Goal: Information Seeking & Learning: Learn about a topic

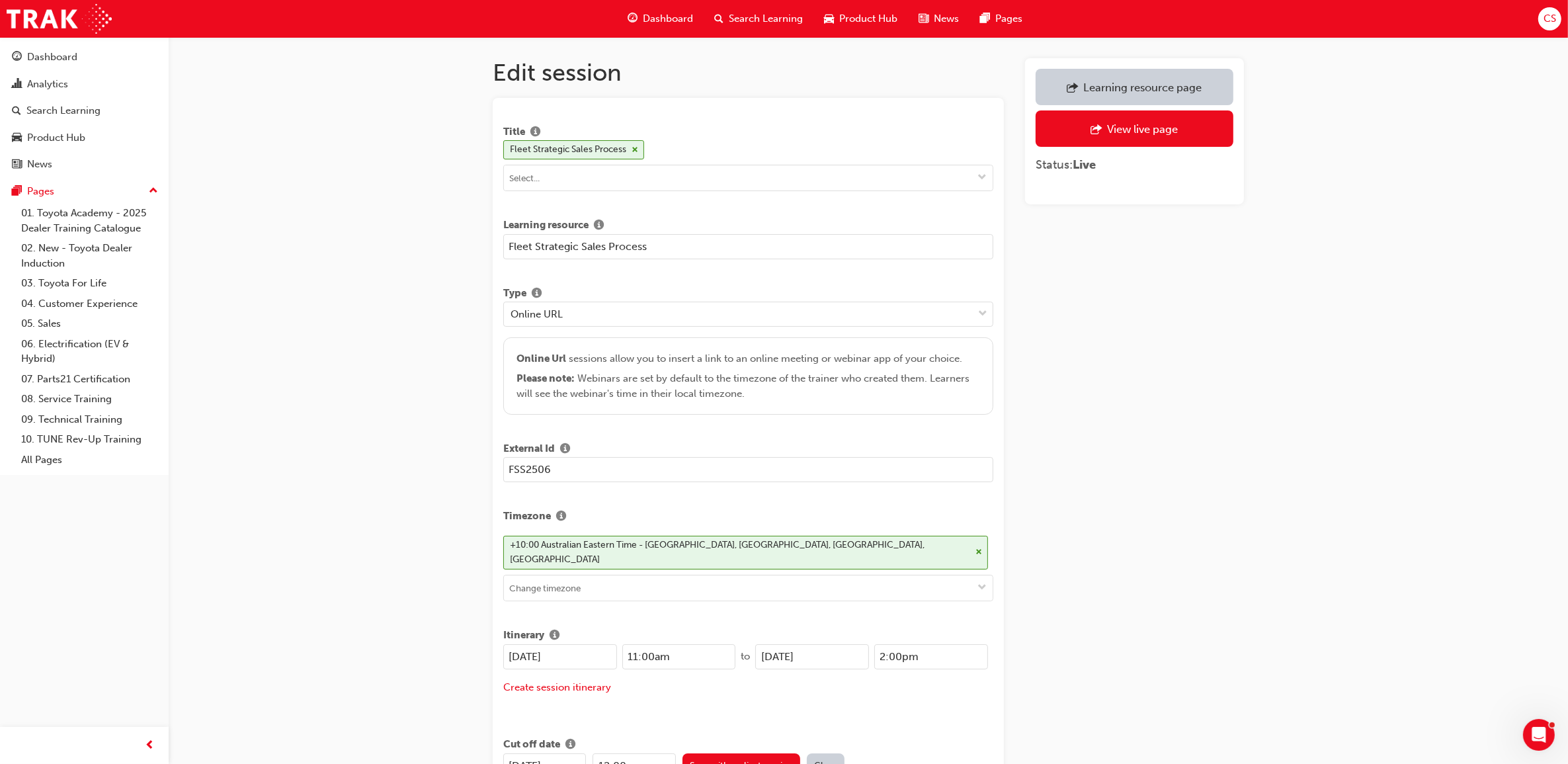
click at [762, 13] on span "Search Learning" at bounding box center [765, 19] width 74 height 15
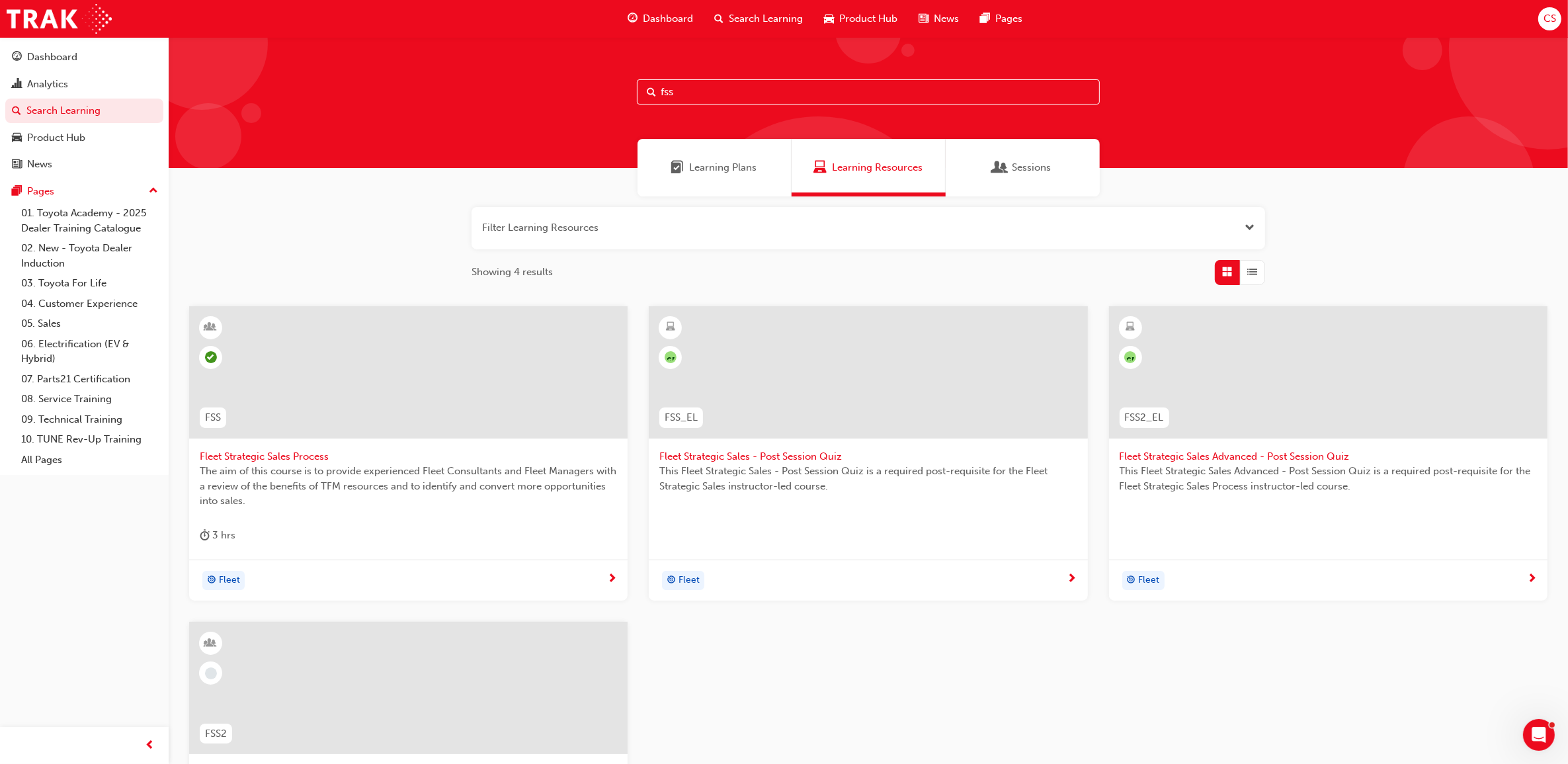
click at [296, 455] on span "Fleet Strategic Sales Process" at bounding box center [408, 457] width 417 height 15
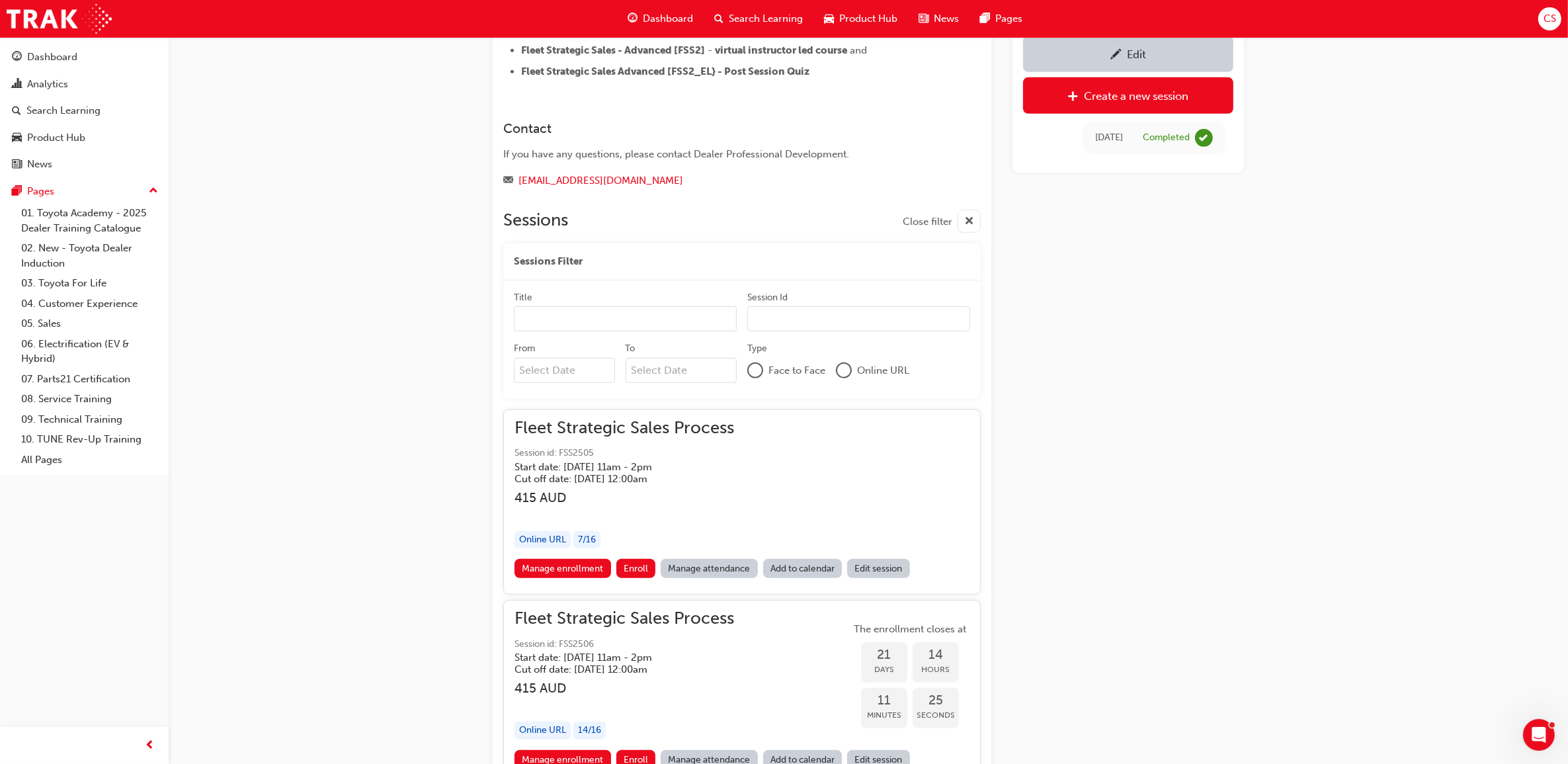
scroll to position [858, 0]
click at [871, 567] on link "Edit session" at bounding box center [878, 567] width 63 height 19
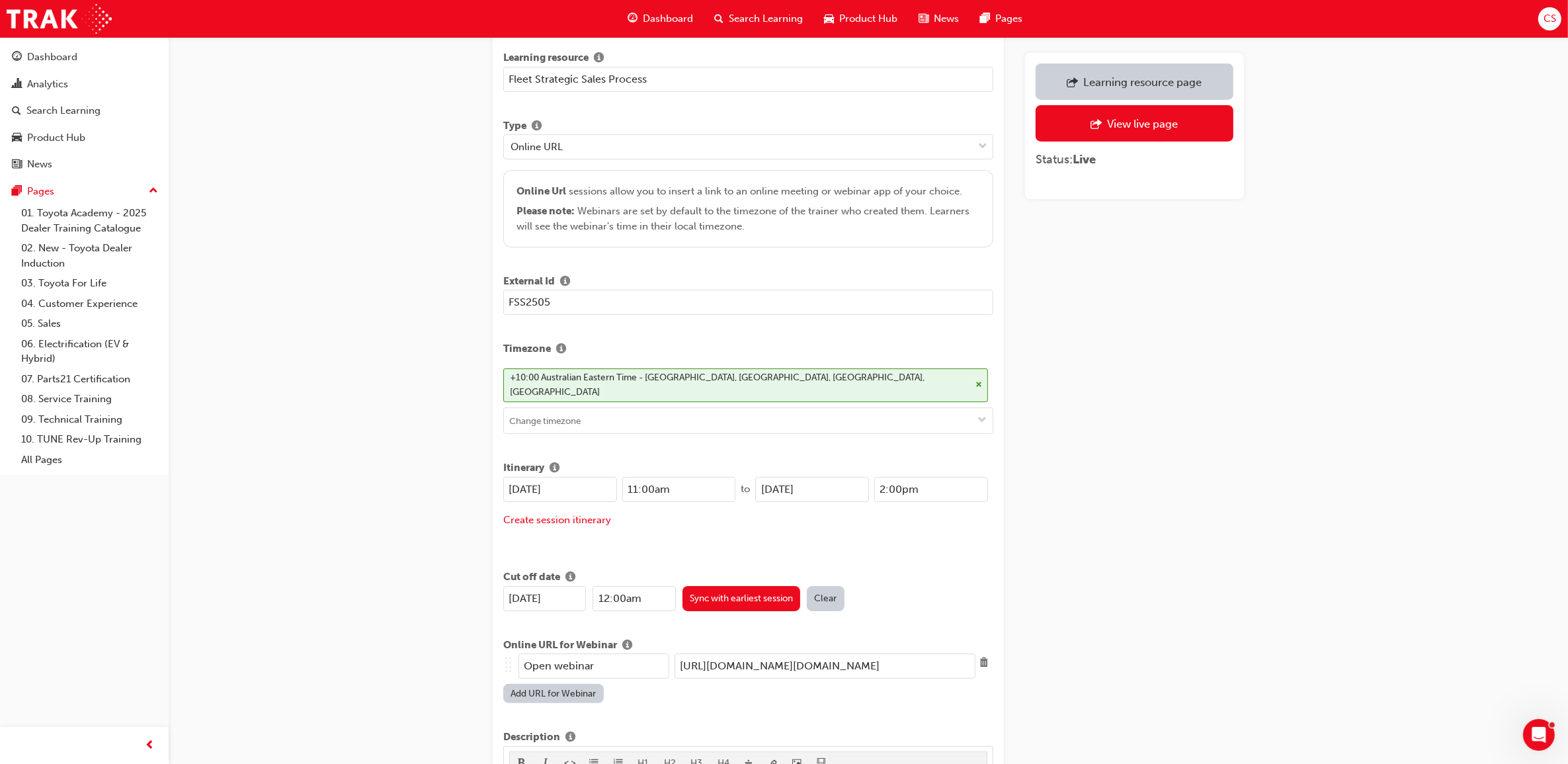
scroll to position [248, 0]
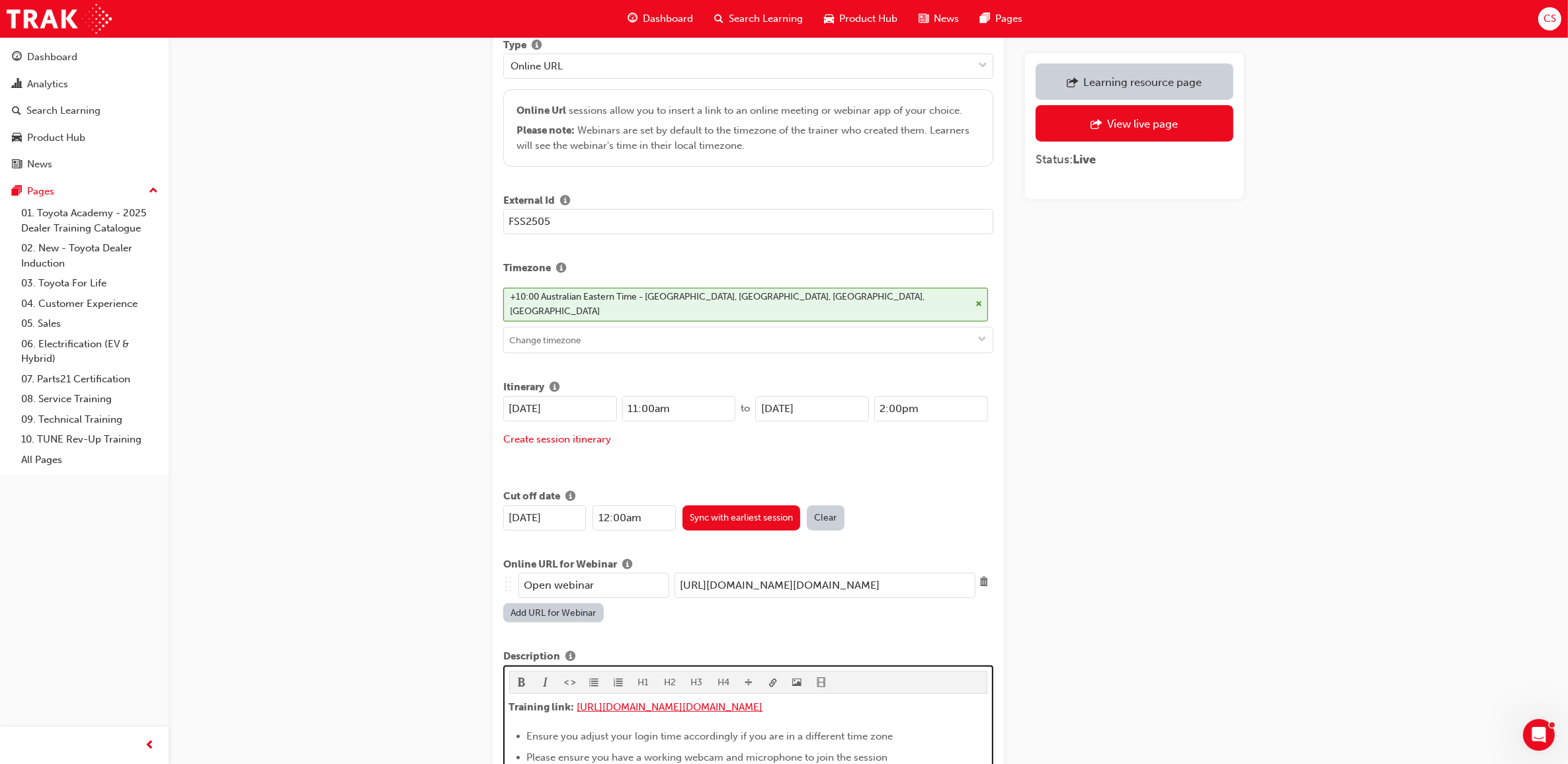
click at [763, 701] on span "[URL][DOMAIN_NAME][DOMAIN_NAME]" at bounding box center [670, 707] width 186 height 12
click at [623, 714] on span "[URL][DOMAIN_NAME][DOMAIN_NAME]" at bounding box center [670, 707] width 186 height 12
click at [596, 701] on span "[URL][DOMAIN_NAME][DOMAIN_NAME]" at bounding box center [670, 707] width 186 height 12
drag, startPoint x: 645, startPoint y: 714, endPoint x: 577, endPoint y: 686, distance: 73.5
click at [577, 686] on div "H1 H2 H3 H4 Training link: [URL][DOMAIN_NAME][DOMAIN_NAME] ​ ​ ​ ​ Ensure you a…" at bounding box center [748, 778] width 479 height 215
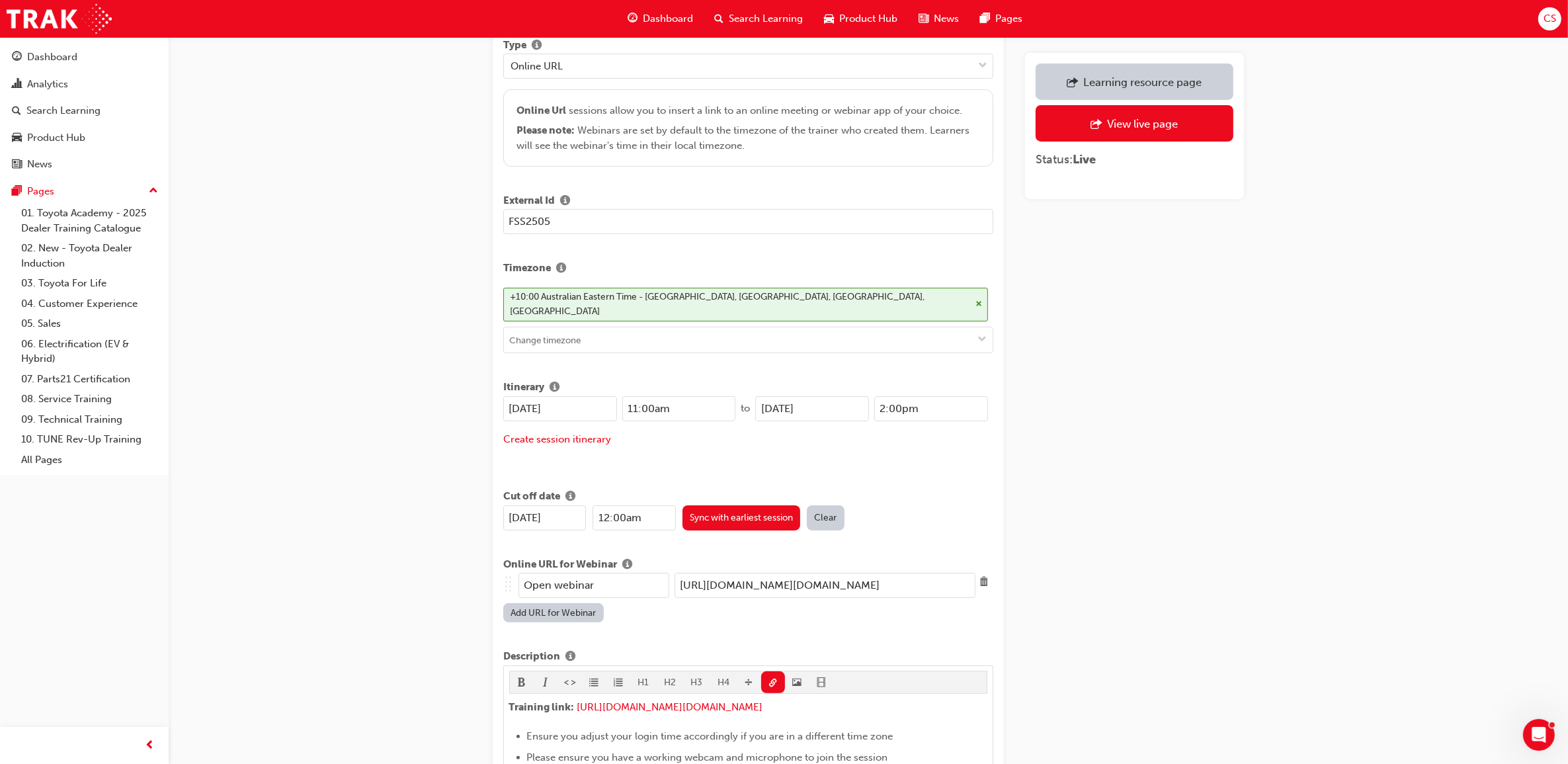
click at [739, 573] on input "[URL][DOMAIN_NAME][DOMAIN_NAME]" at bounding box center [825, 585] width 301 height 25
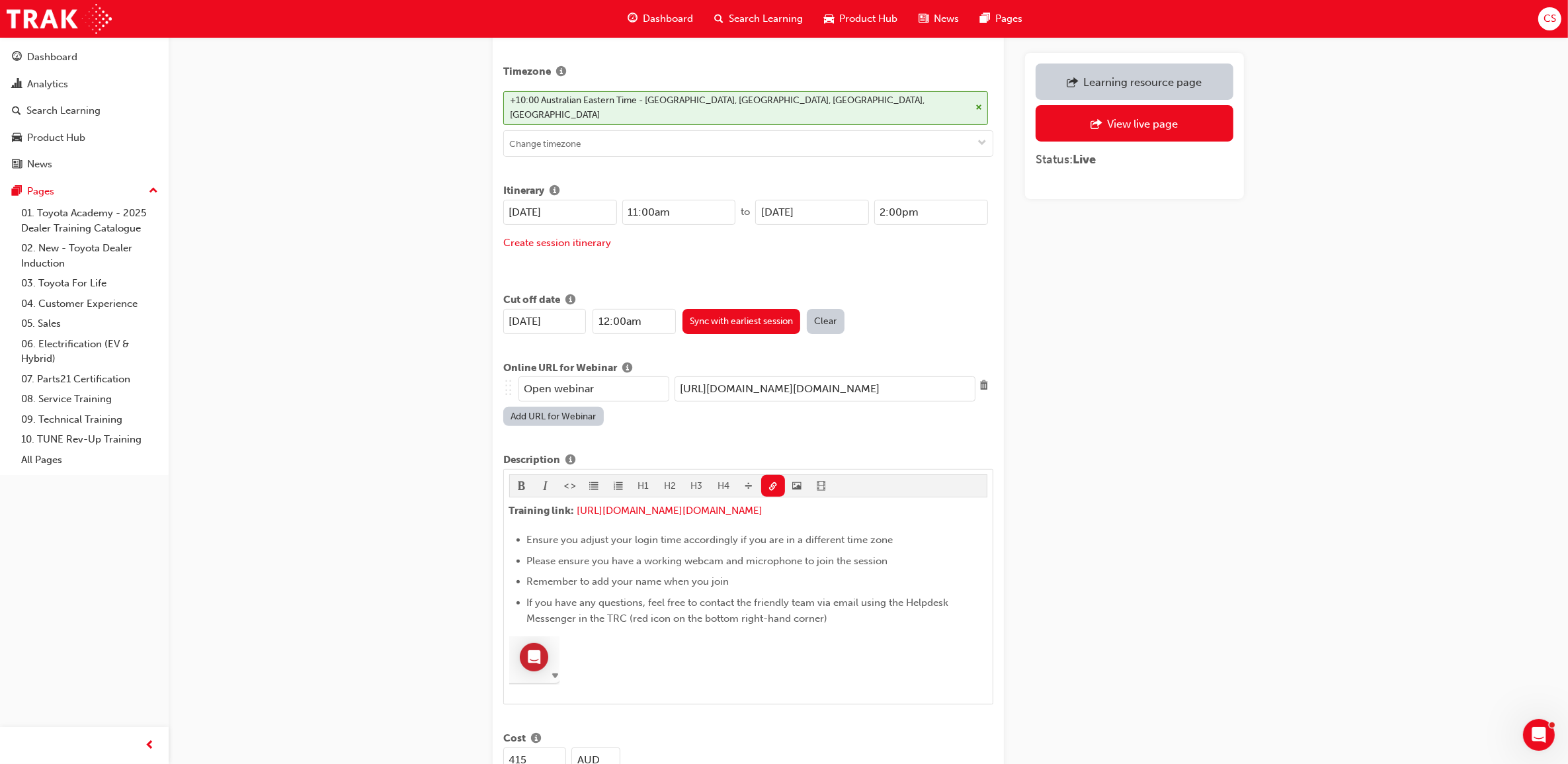
scroll to position [0, 0]
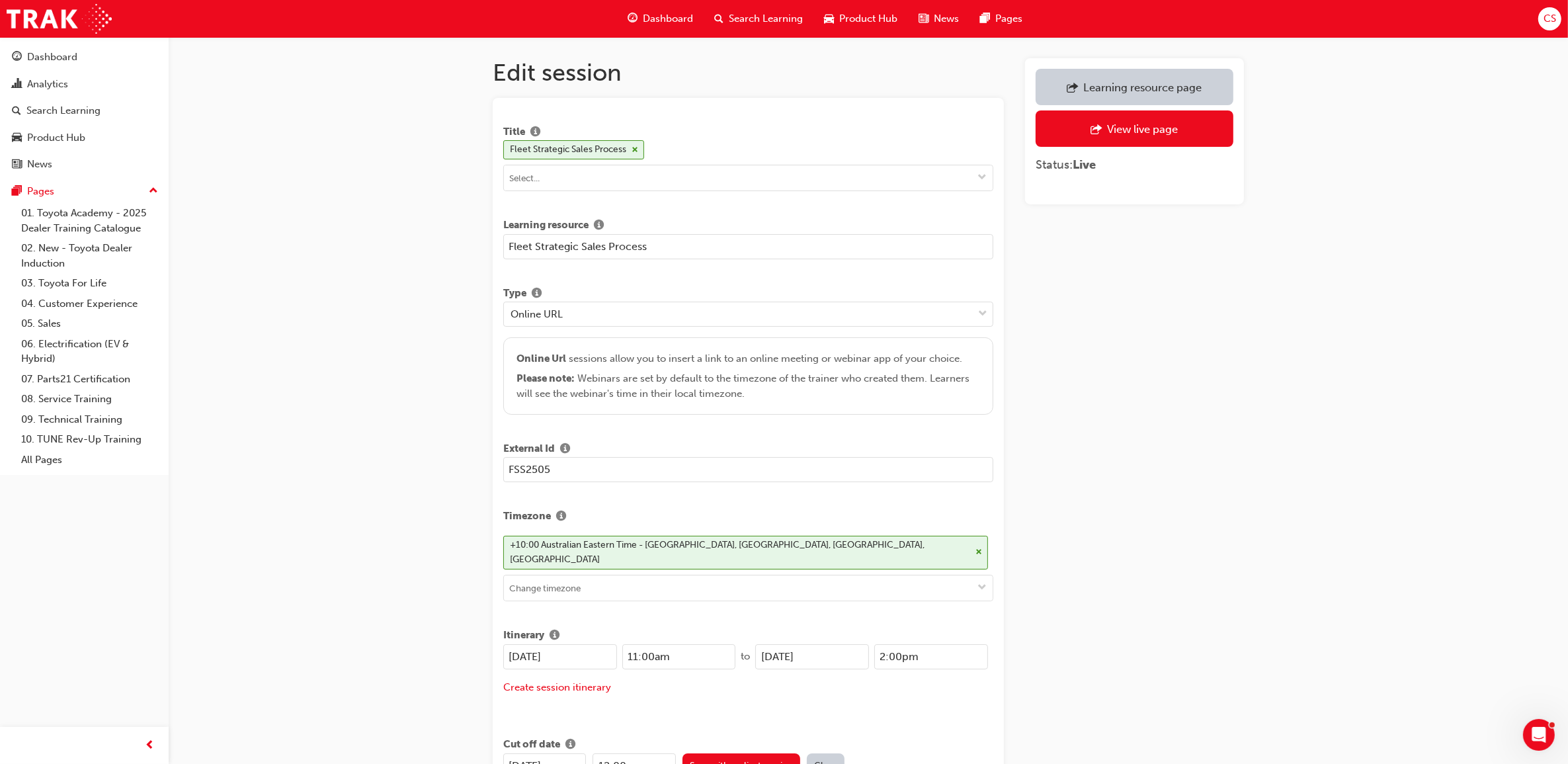
click at [775, 23] on span "Search Learning" at bounding box center [765, 19] width 74 height 15
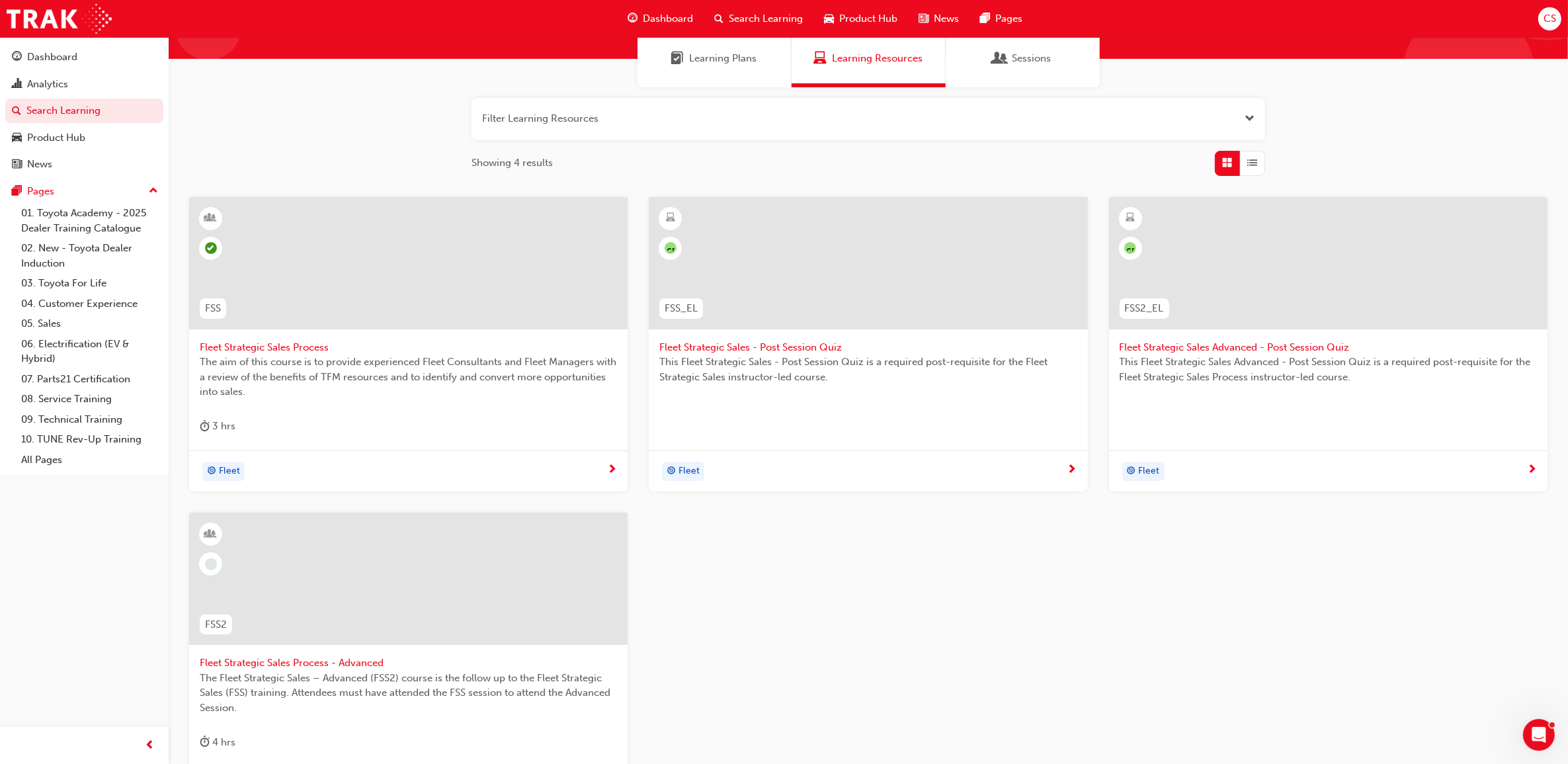
scroll to position [248, 0]
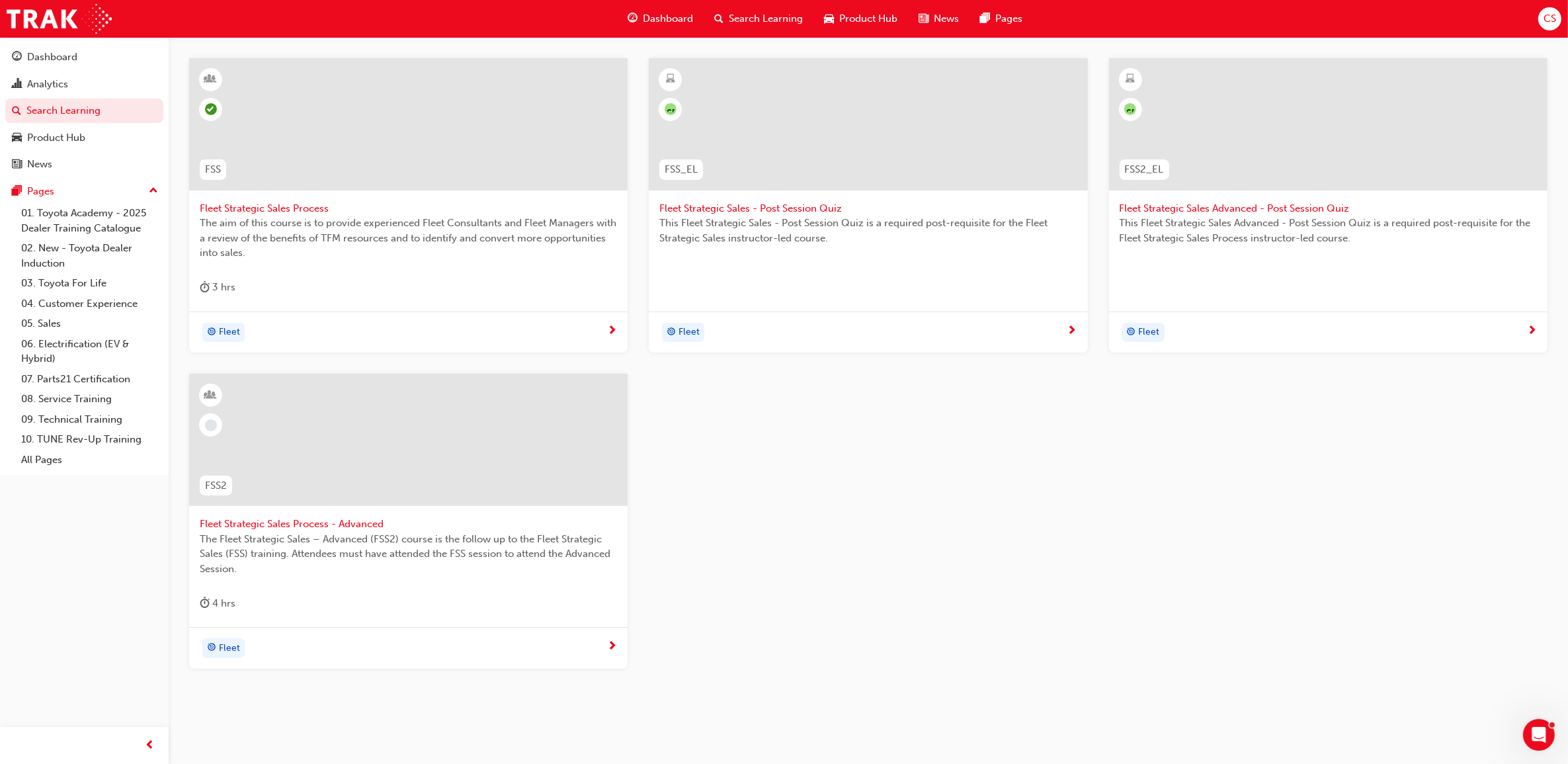
click at [348, 523] on span "Fleet Strategic Sales Process - Advanced" at bounding box center [408, 525] width 417 height 15
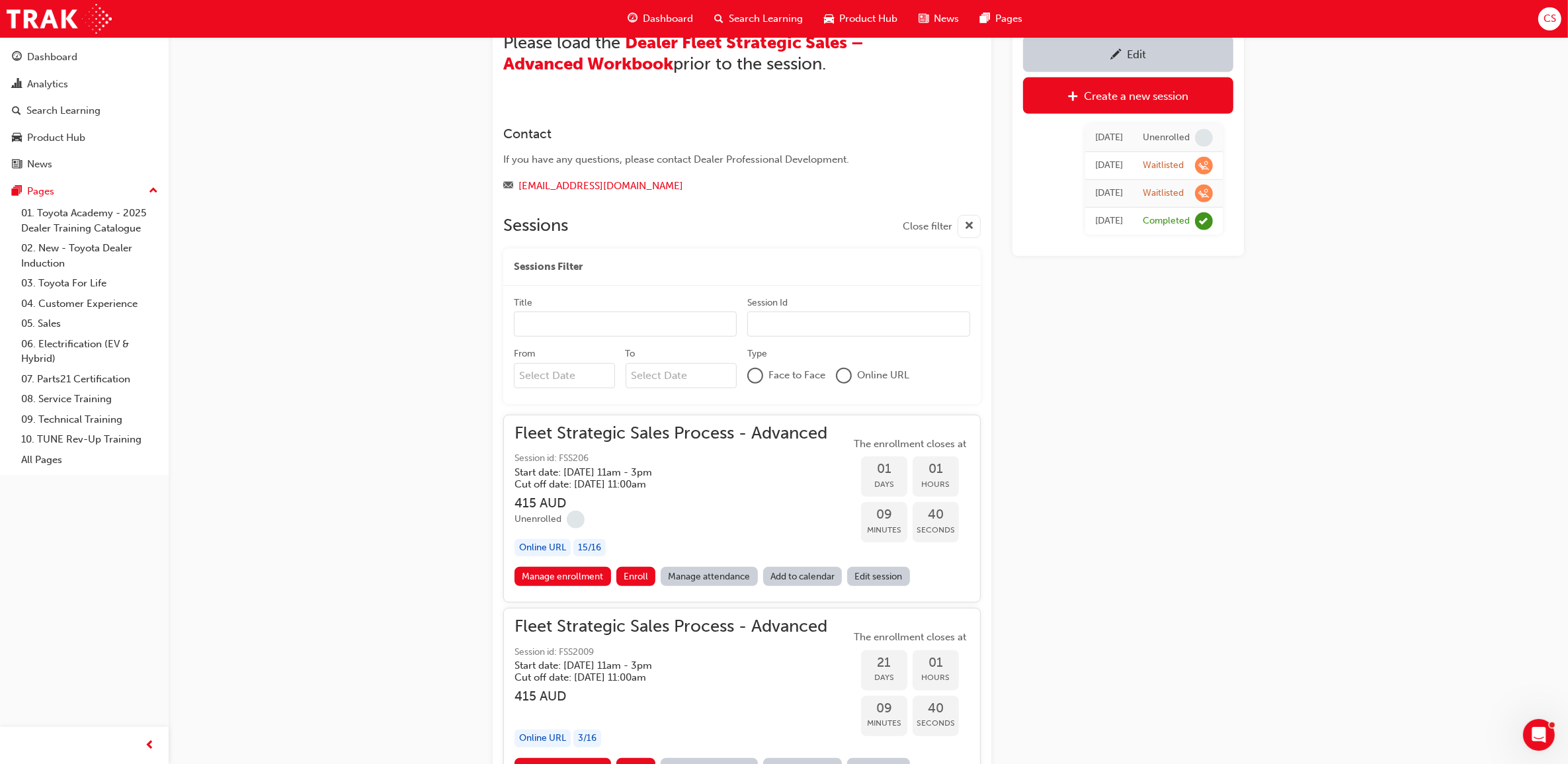
scroll to position [1166, 0]
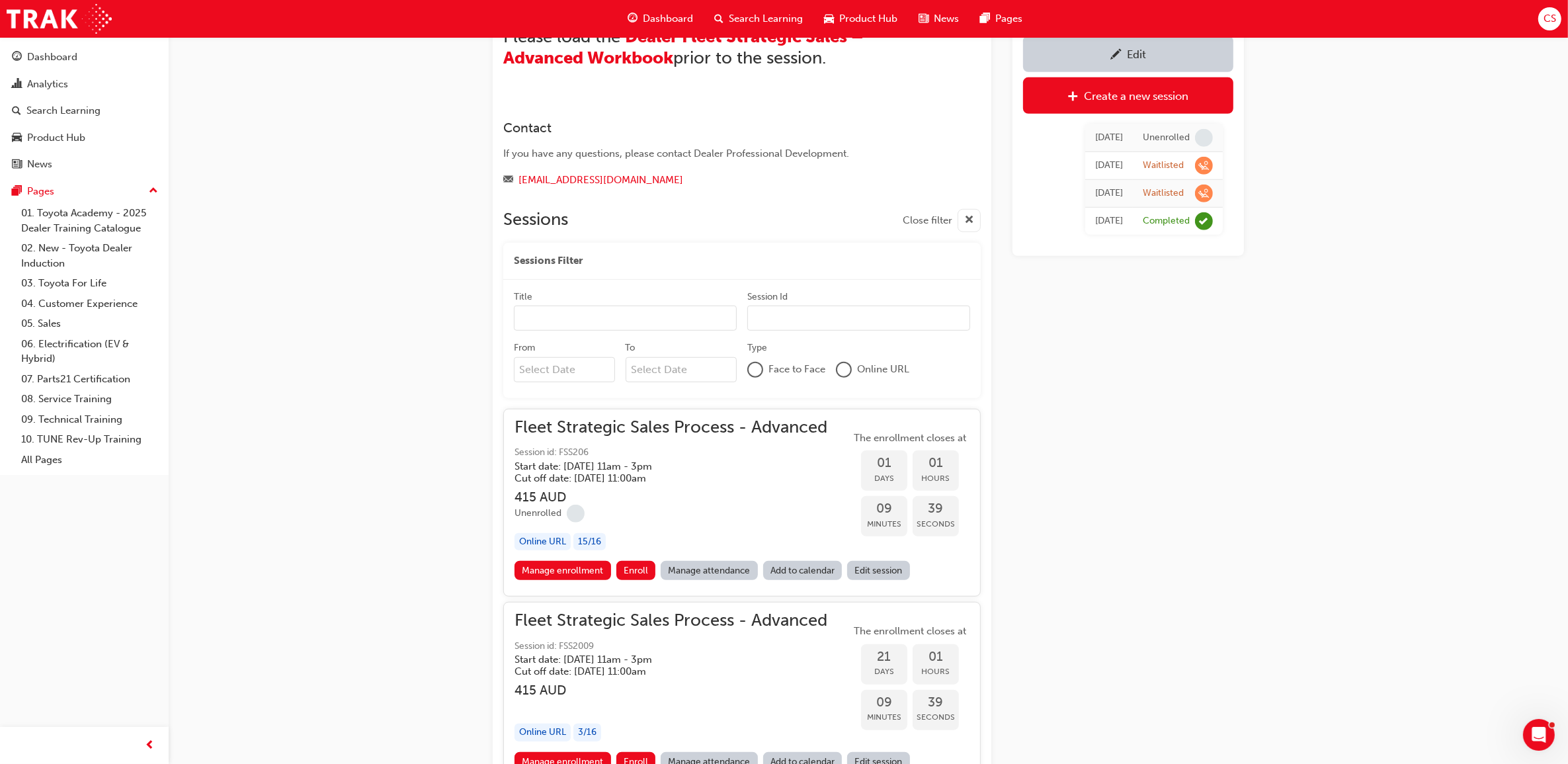
click at [883, 576] on link "Edit session" at bounding box center [878, 571] width 63 height 19
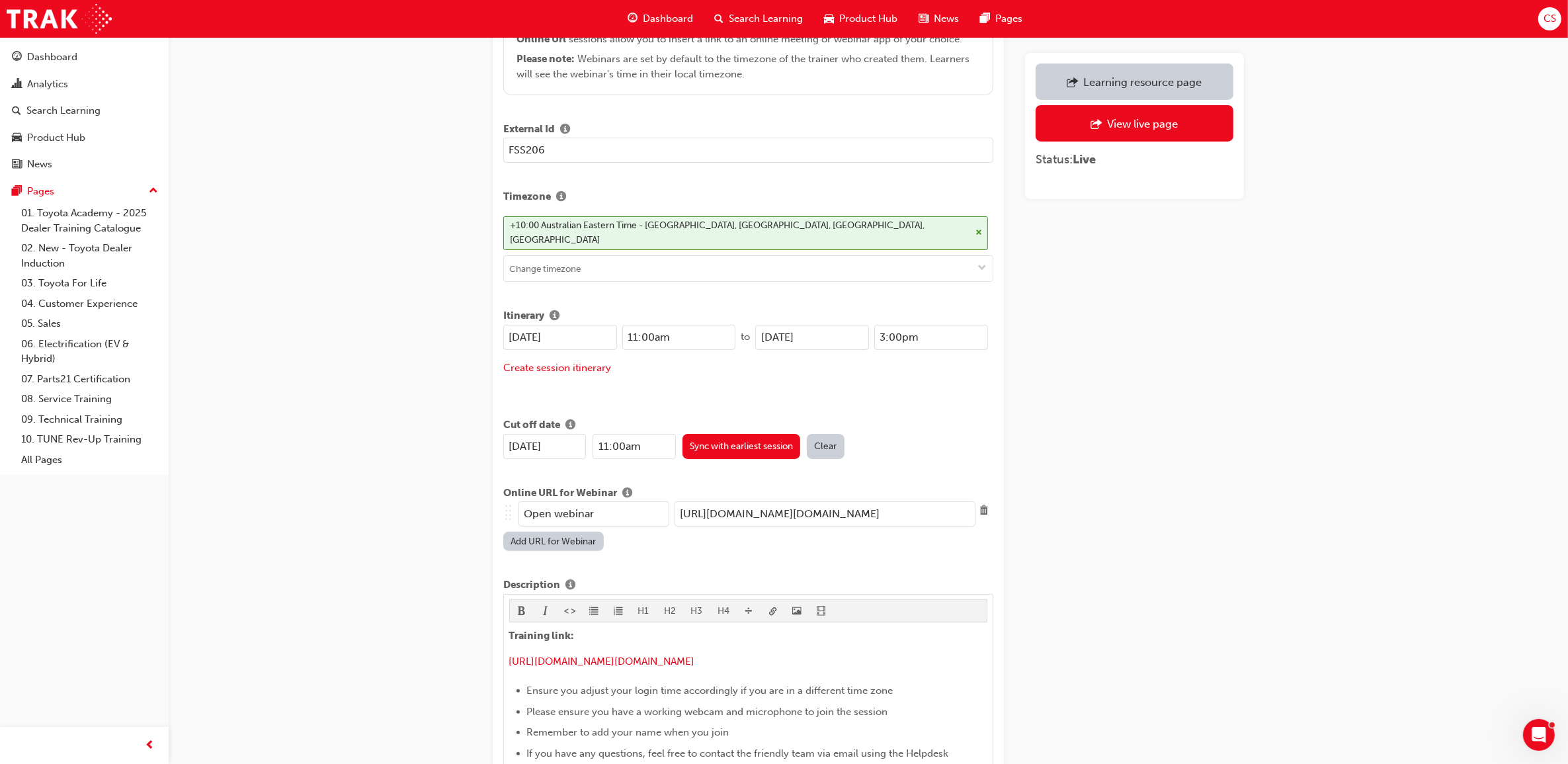
scroll to position [331, 0]
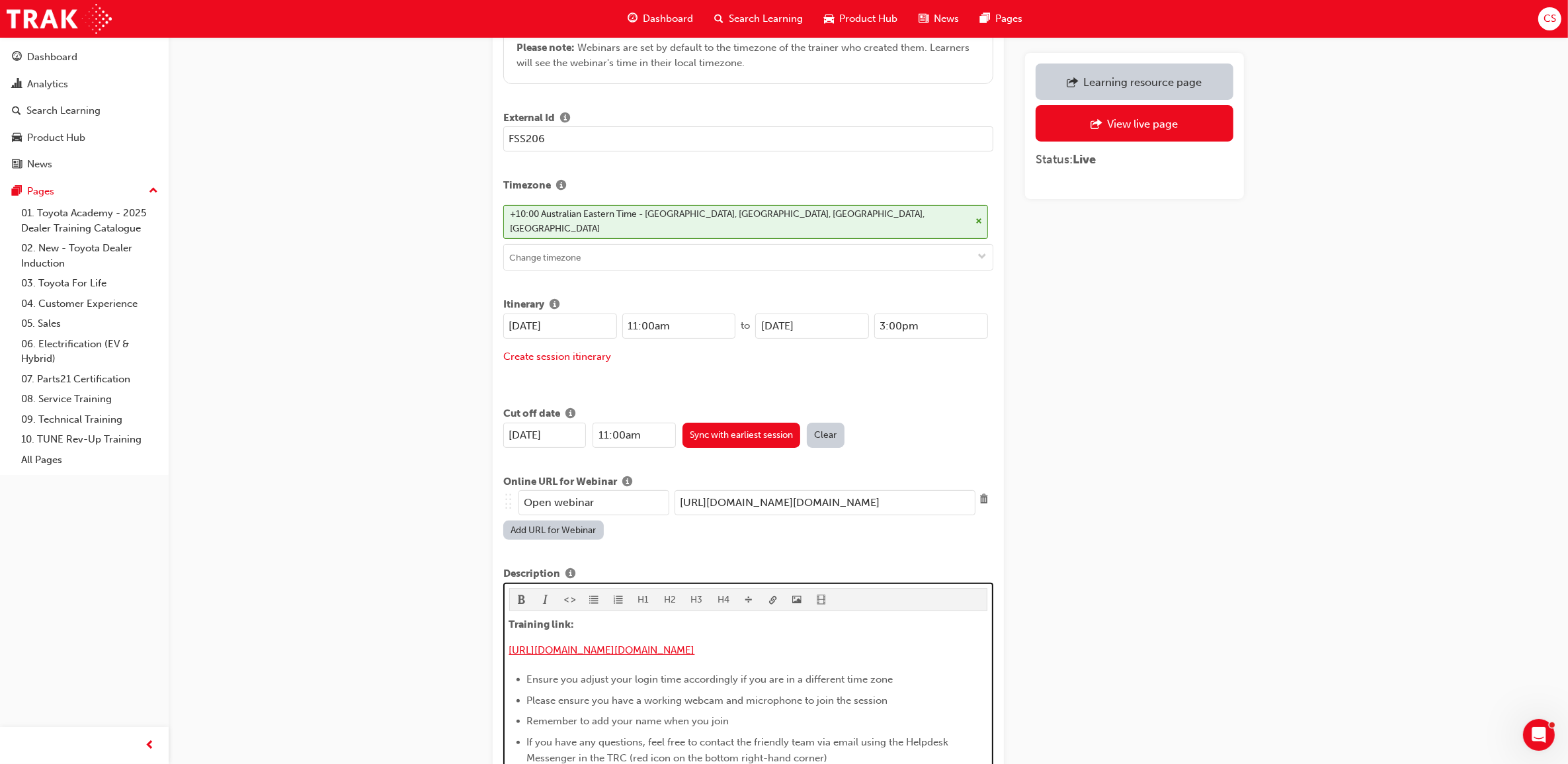
click at [695, 645] on span "[URL][DOMAIN_NAME][DOMAIN_NAME]" at bounding box center [602, 651] width 186 height 12
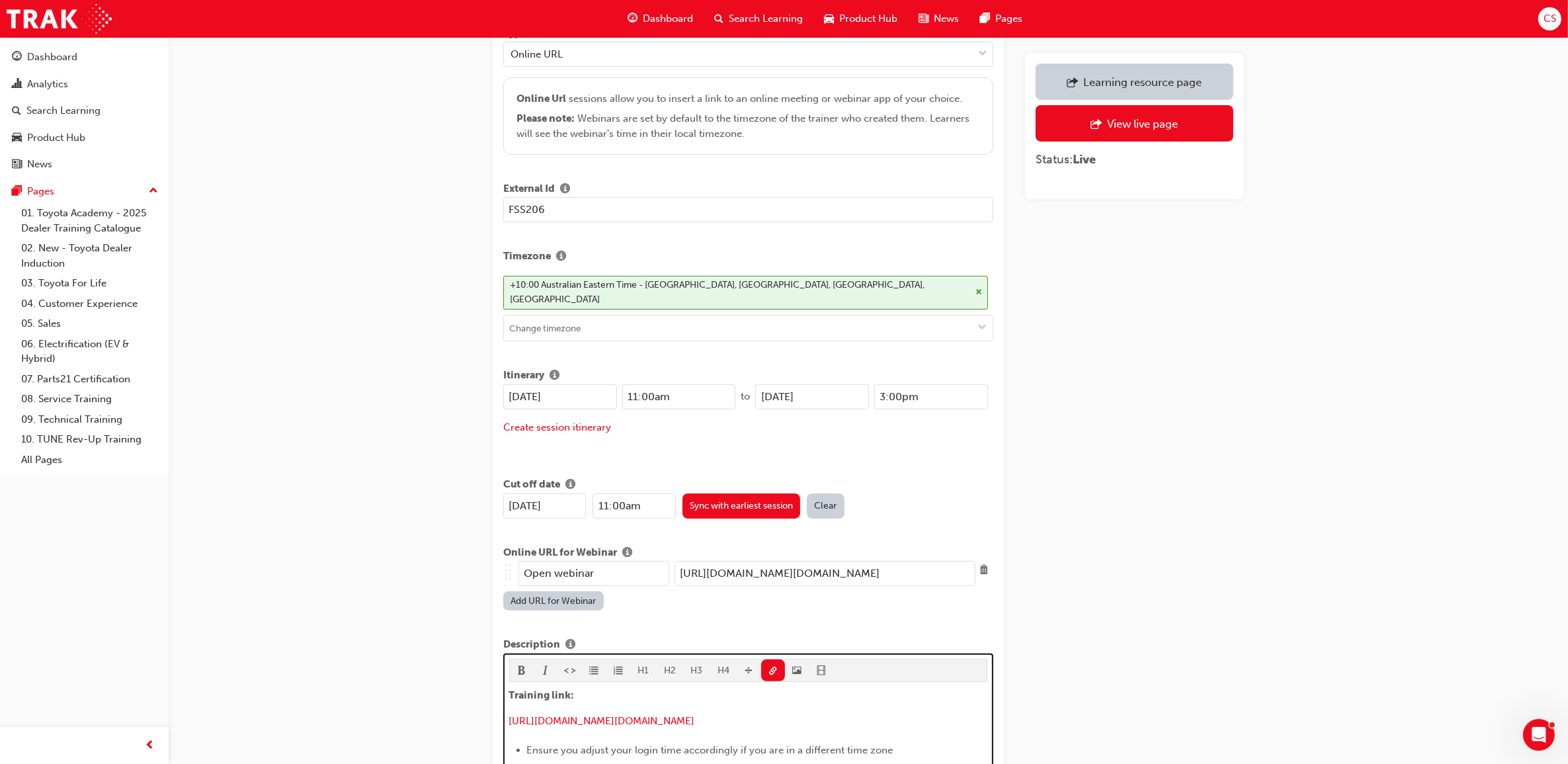
scroll to position [0, 0]
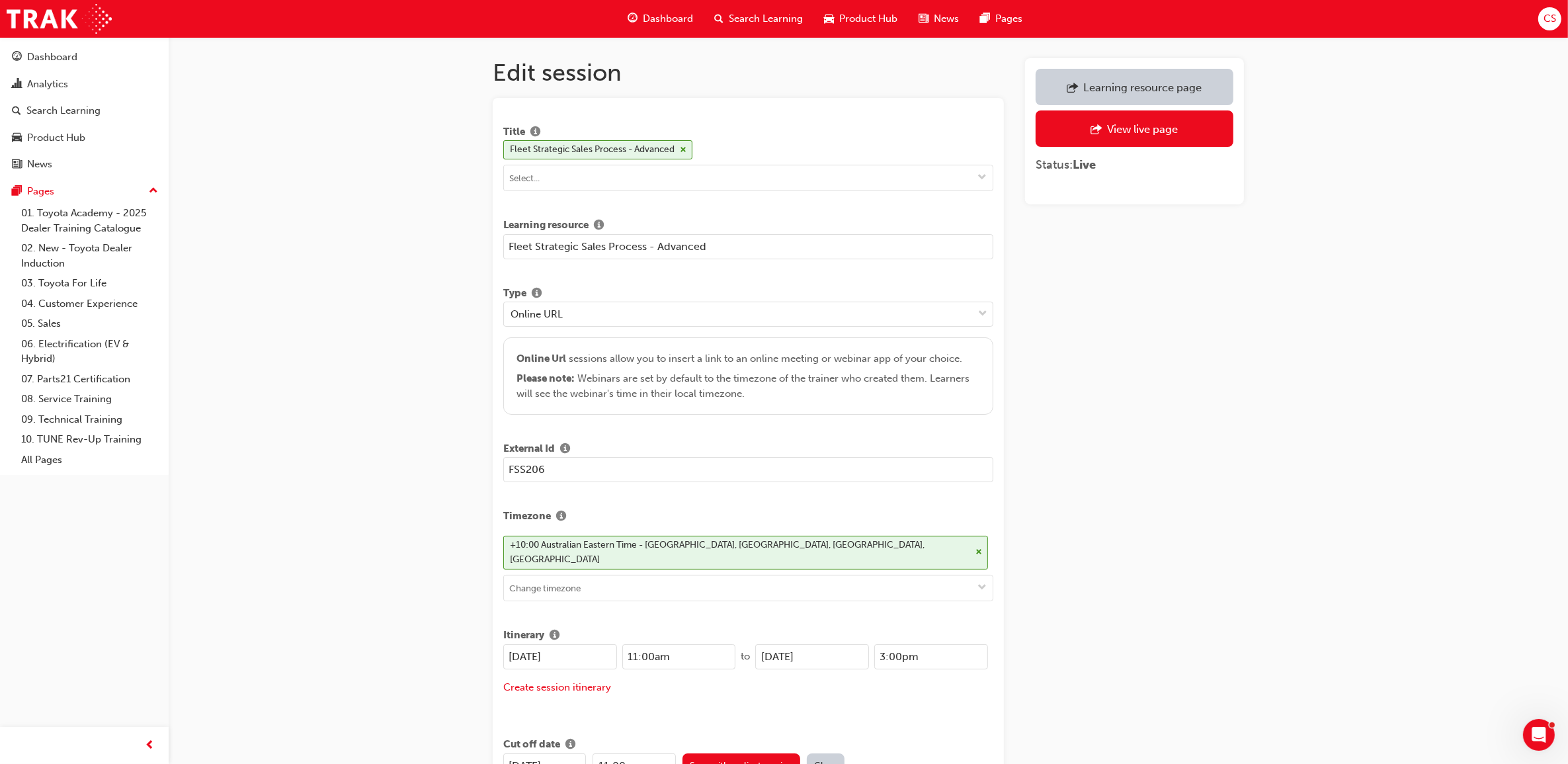
click at [1149, 76] on link "Learning resource page" at bounding box center [1135, 87] width 198 height 37
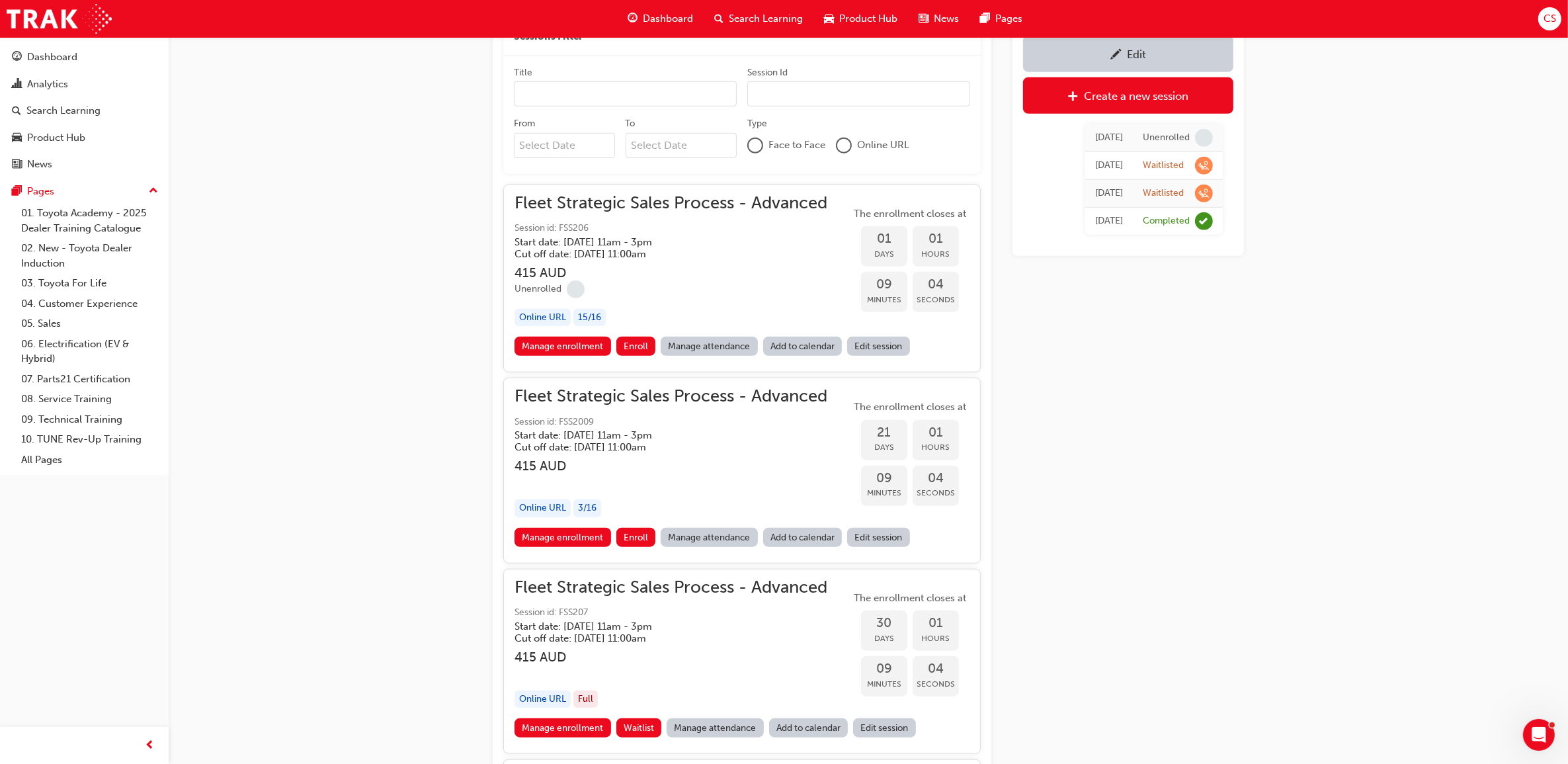
scroll to position [1328, 0]
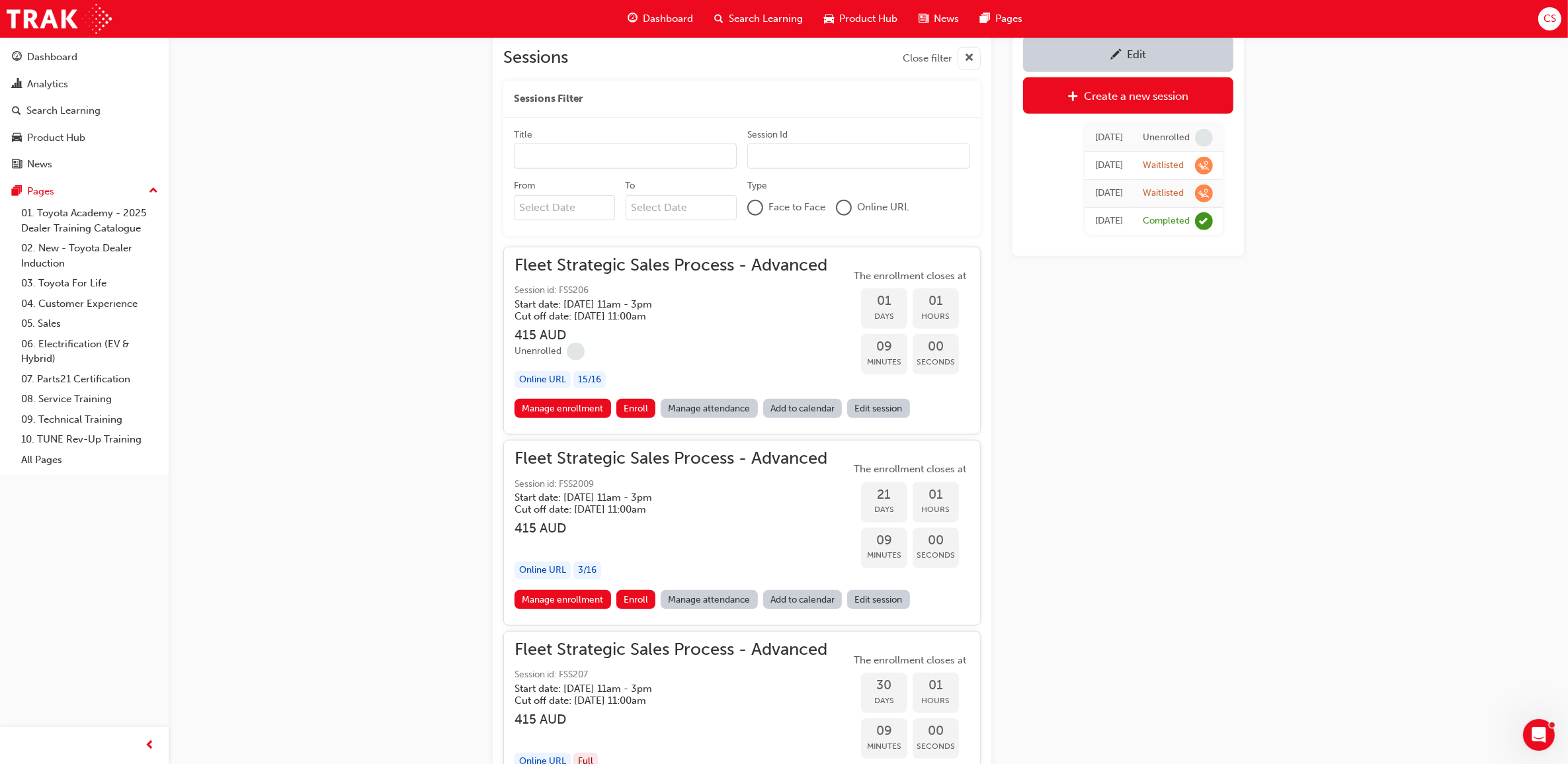
click at [547, 407] on link "Manage enrollment" at bounding box center [563, 408] width 96 height 19
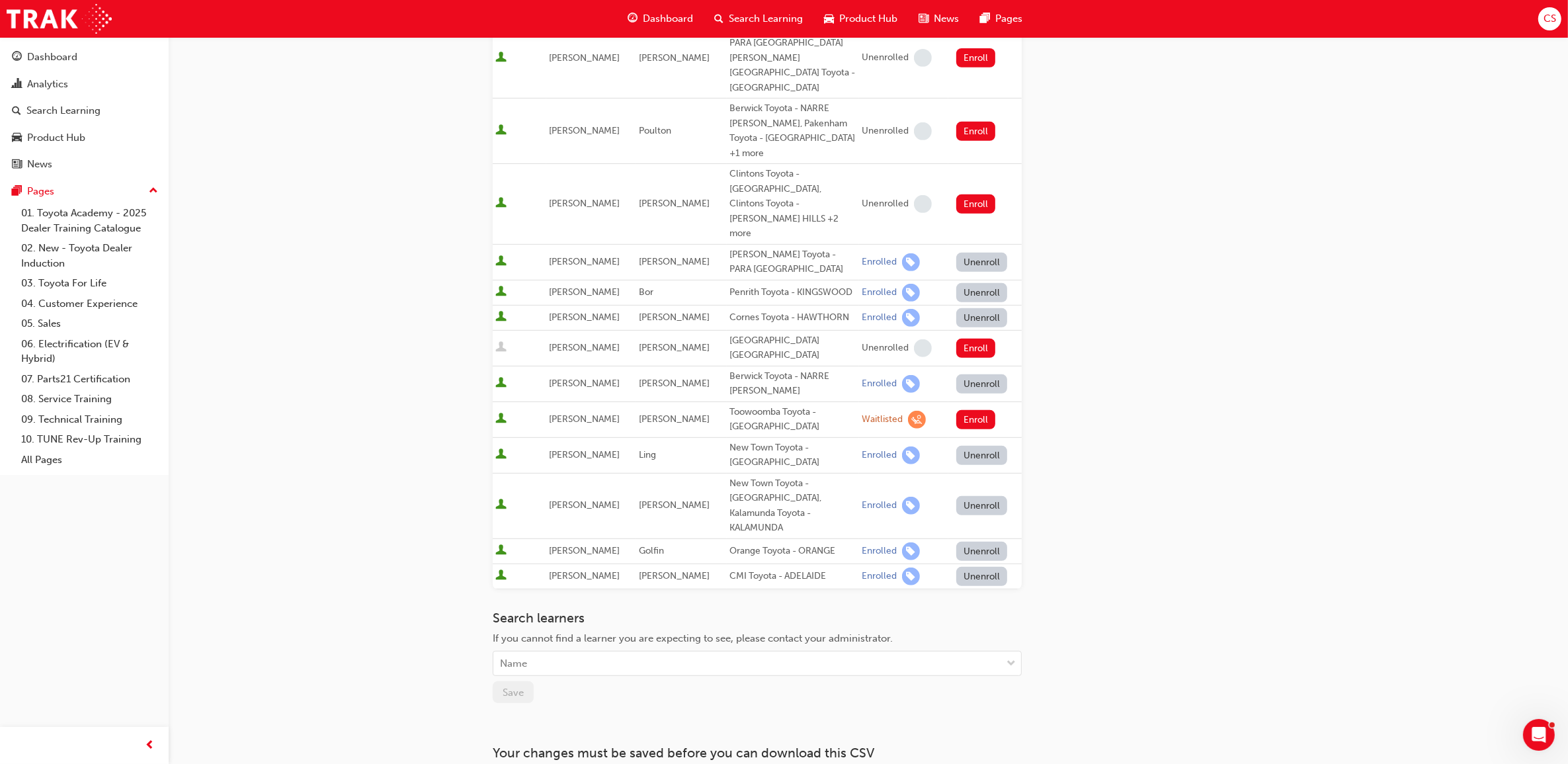
scroll to position [763, 0]
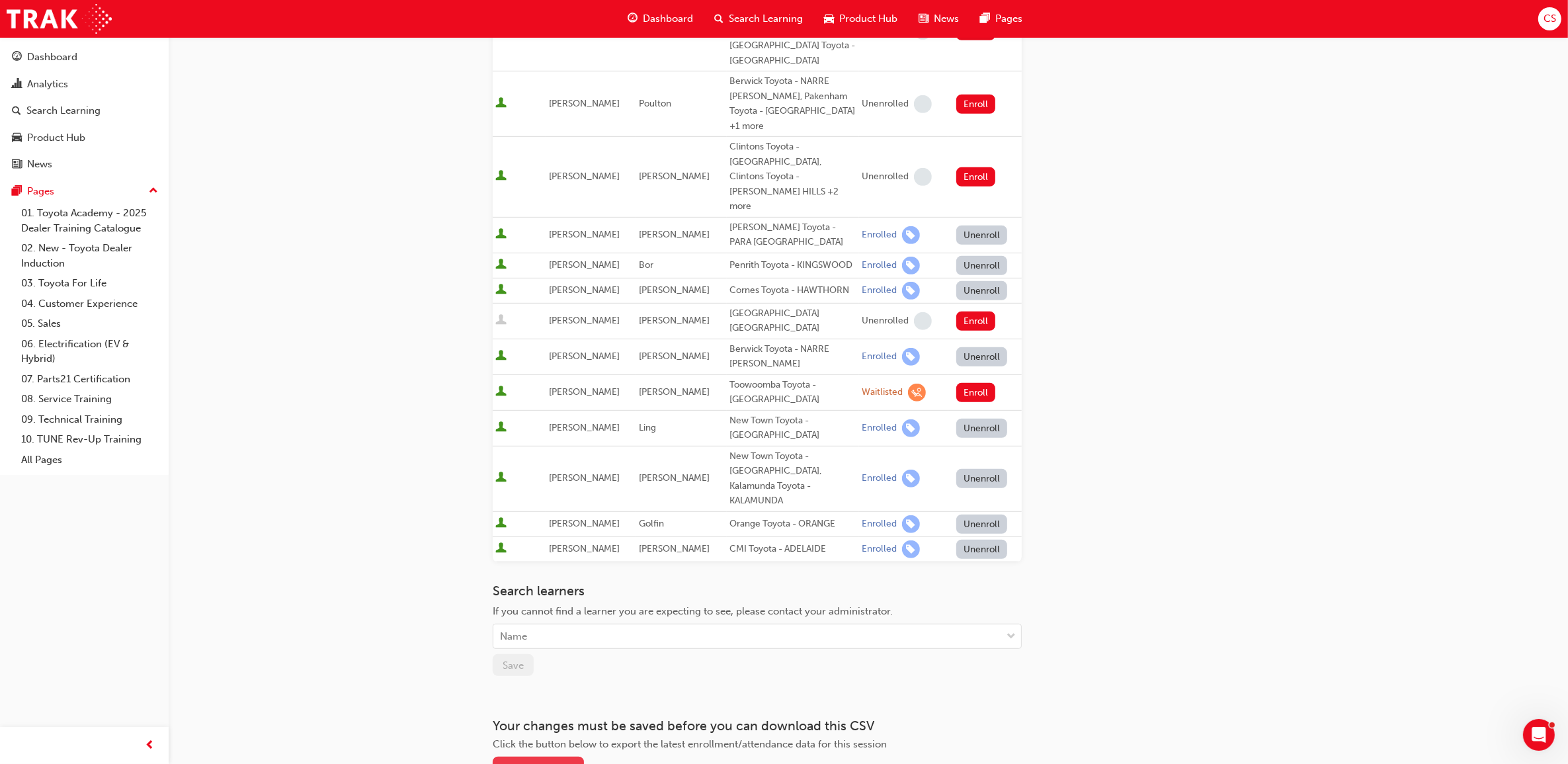
click at [560, 762] on div "Download CSV" at bounding box center [545, 768] width 61 height 11
